Goal: Check status: Check status

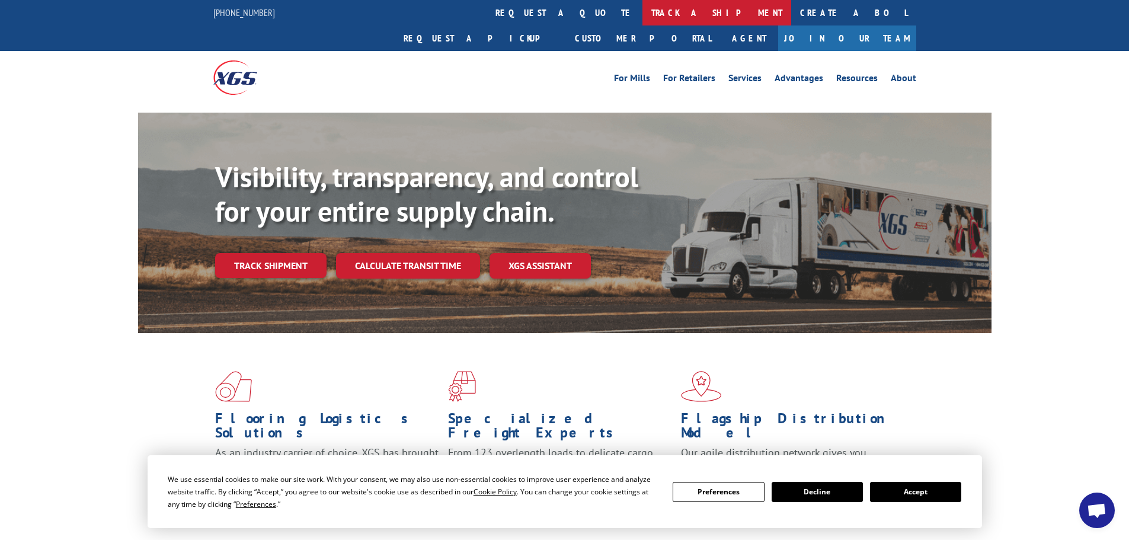
click at [642, 11] on link "track a shipment" at bounding box center [716, 12] width 149 height 25
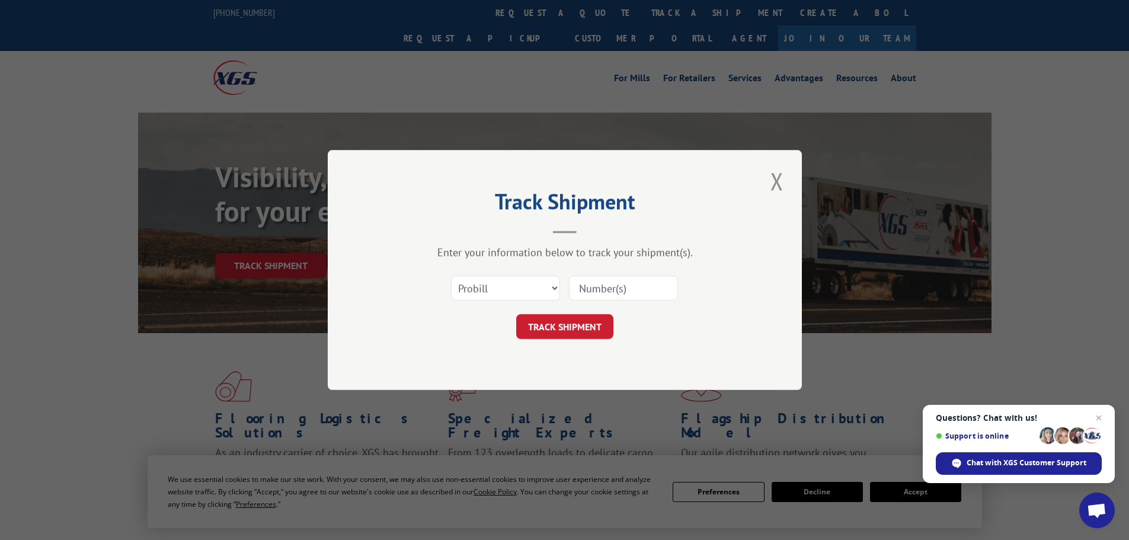
click at [596, 284] on input at bounding box center [623, 288] width 109 height 25
type input "30540547"
click at [553, 289] on select "Select category... Probill BOL PO" at bounding box center [505, 288] width 109 height 25
select select "po"
click at [451, 276] on select "Select category... Probill BOL PO" at bounding box center [505, 288] width 109 height 25
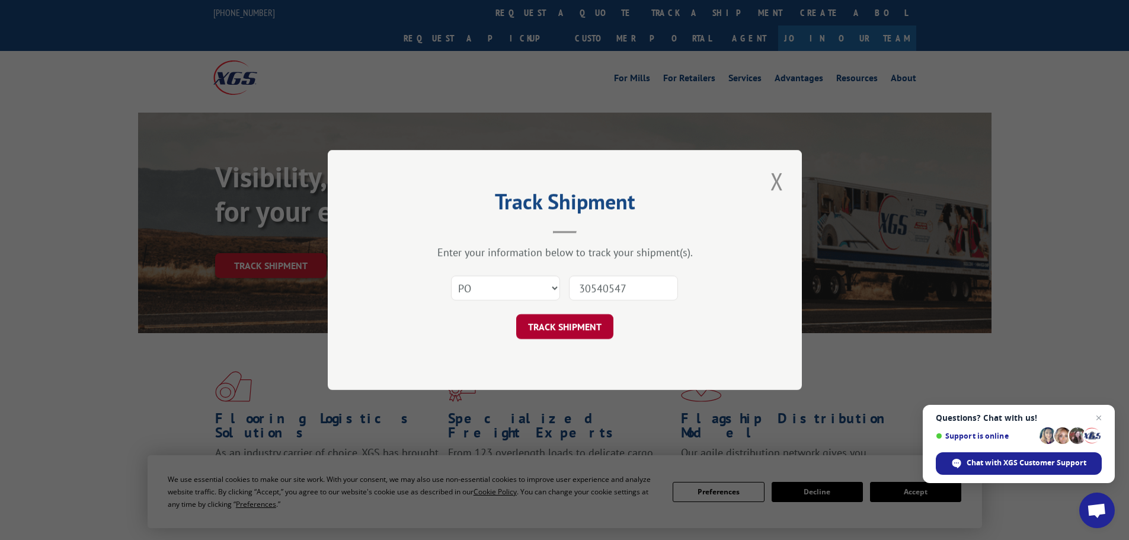
click at [571, 324] on button "TRACK SHIPMENT" at bounding box center [564, 326] width 97 height 25
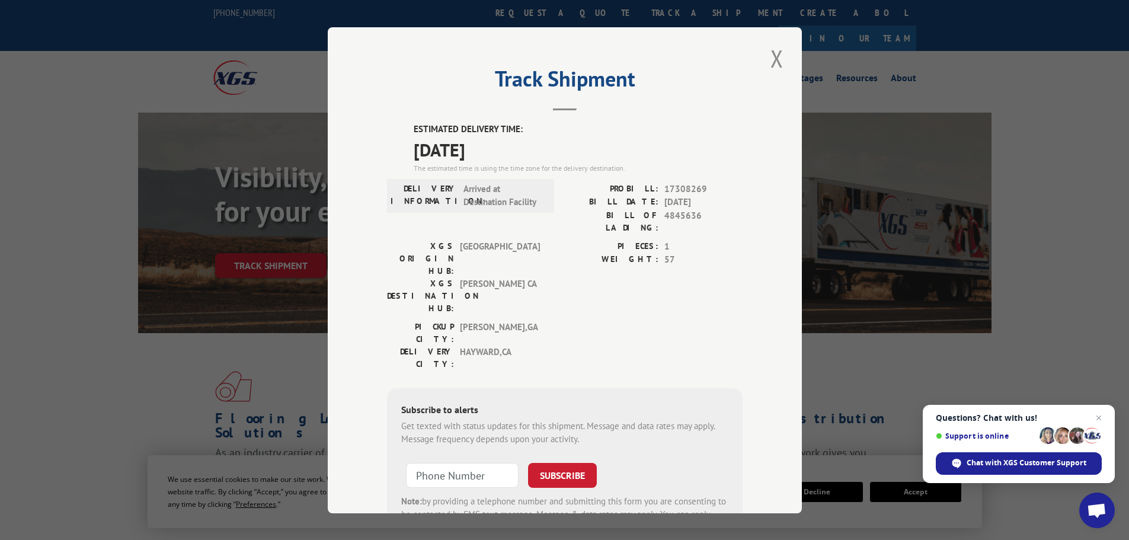
click at [1097, 415] on span "Open chat" at bounding box center [1099, 418] width 14 height 14
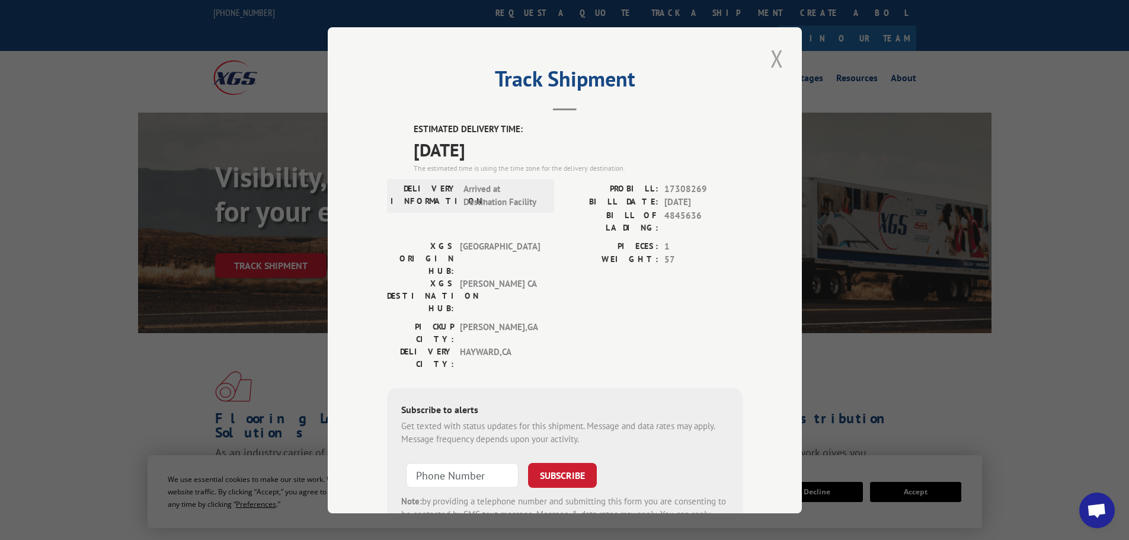
click at [773, 57] on button "Close modal" at bounding box center [777, 58] width 20 height 33
